Goal: Check status: Check status

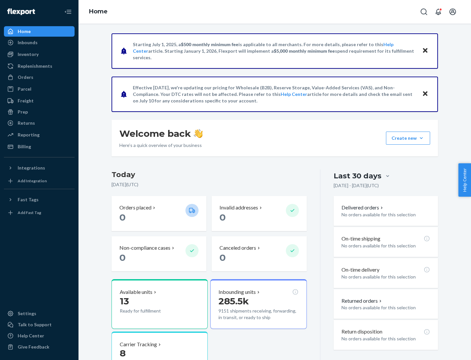
click at [421, 138] on button "Create new Create new inbound Create new order Create new product" at bounding box center [408, 137] width 44 height 13
click at [27, 42] on div "Inbounds" at bounding box center [28, 42] width 20 height 7
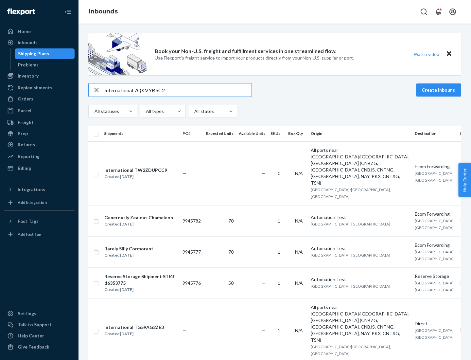
type input "International 7QKVYB5C29"
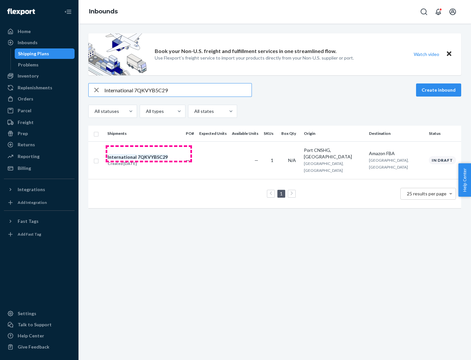
click at [149, 160] on div "Created [DATE]" at bounding box center [138, 163] width 60 height 7
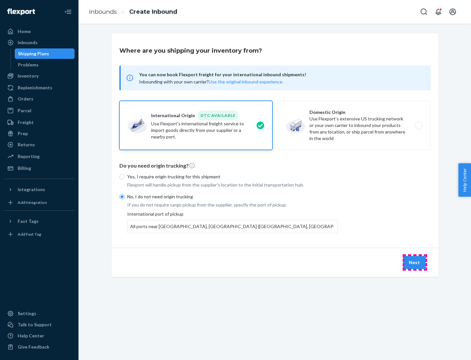
click at [414, 262] on button "Next" at bounding box center [414, 262] width 22 height 13
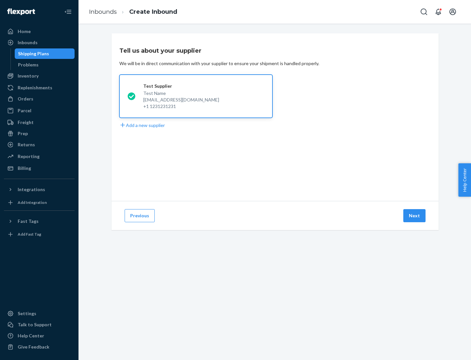
click at [414, 215] on button "Next" at bounding box center [414, 215] width 22 height 13
